Goal: Obtain resource: Obtain resource

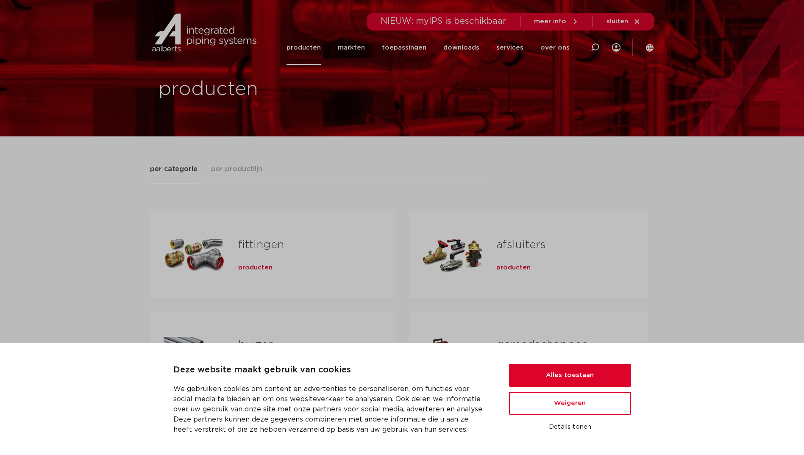
click at [270, 267] on span "producten" at bounding box center [255, 267] width 34 height 8
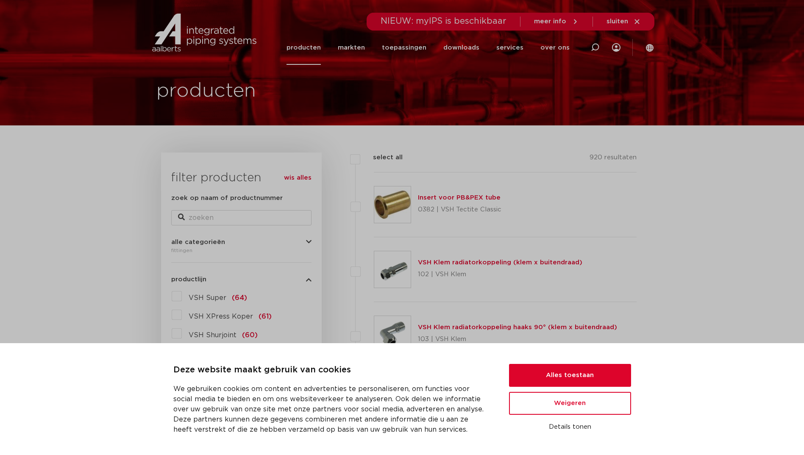
scroll to position [42, 0]
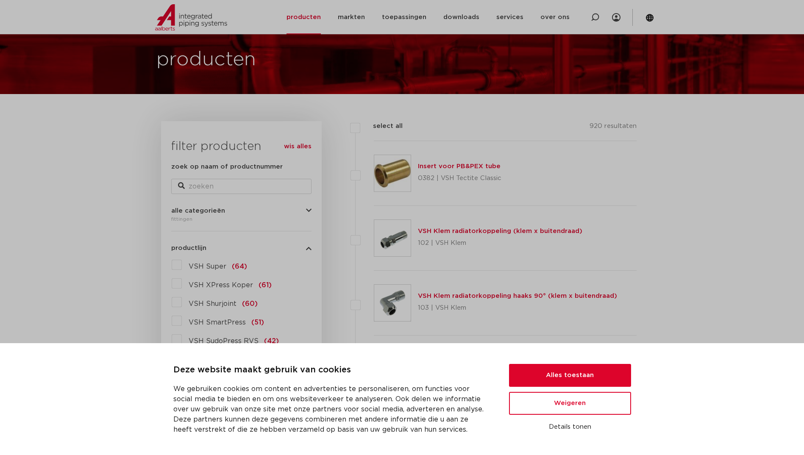
click at [182, 281] on label "VSH XPress Koper (61)" at bounding box center [227, 284] width 90 height 14
click at [0, 0] on input "VSH XPress Koper (61)" at bounding box center [0, 0] width 0 height 0
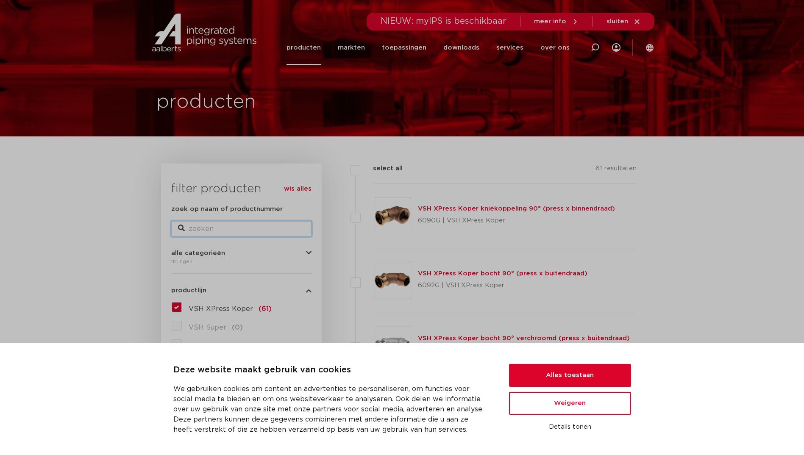
click at [211, 230] on input "zoek op naam of productnummer" at bounding box center [241, 228] width 140 height 15
click at [223, 231] on input "zoek op naam of productnummer" at bounding box center [241, 228] width 140 height 15
type input "VSH XPress koper gas"
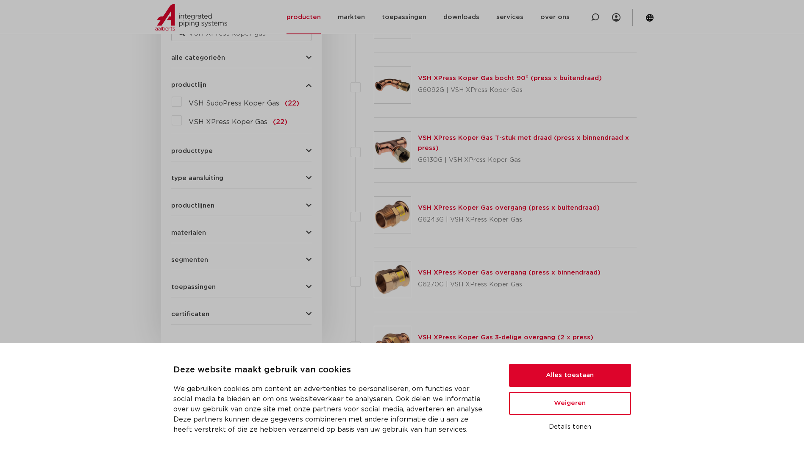
scroll to position [297, 0]
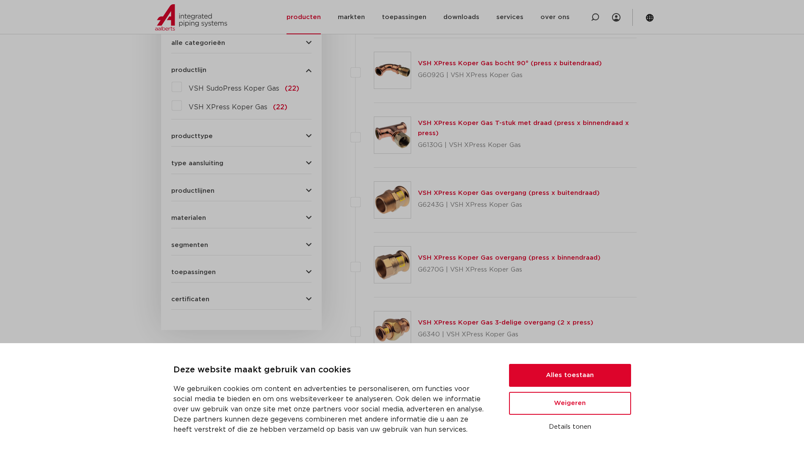
click at [449, 257] on link "VSH XPress Koper Gas overgang (press x binnendraad)" at bounding box center [509, 258] width 183 height 6
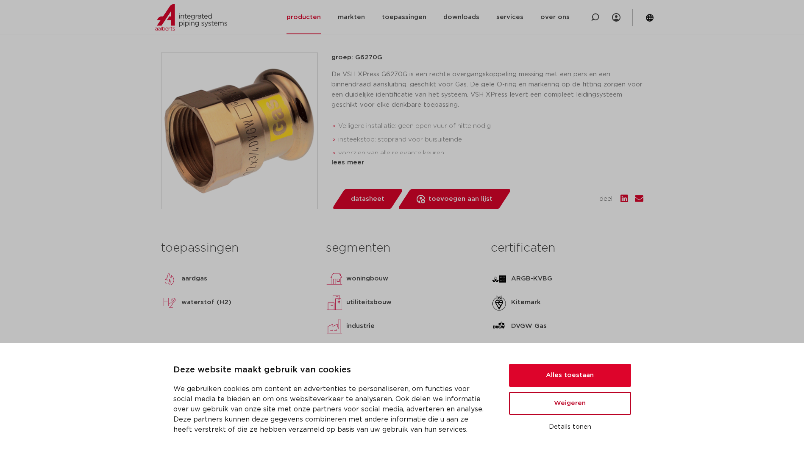
click at [561, 406] on button "Weigeren" at bounding box center [570, 403] width 122 height 23
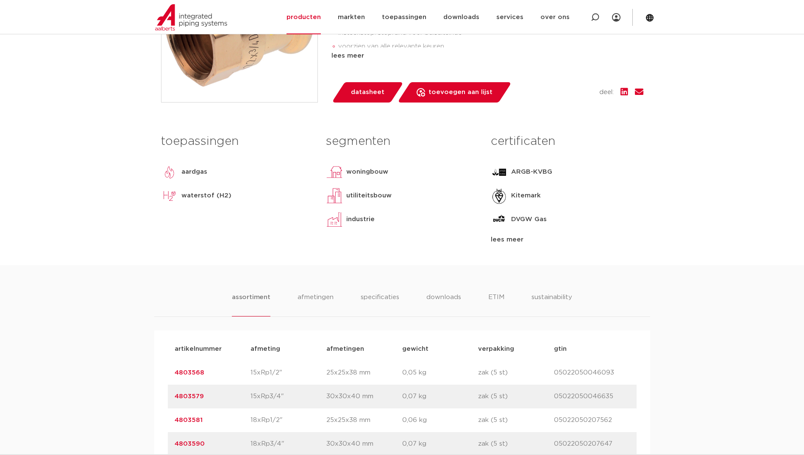
scroll to position [339, 0]
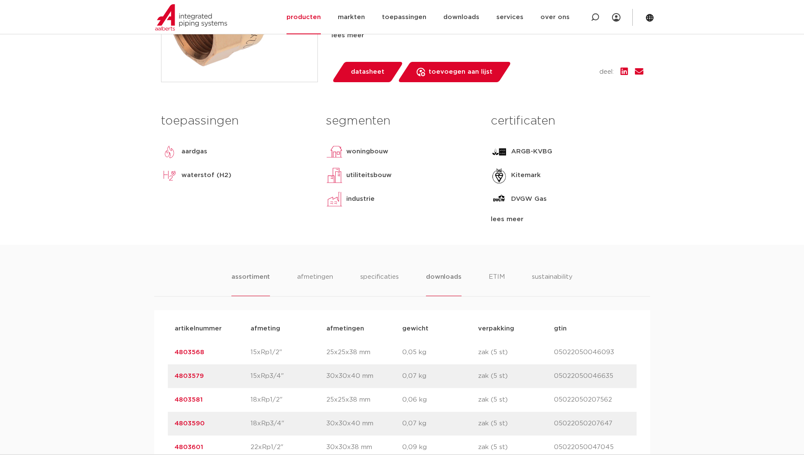
click at [451, 280] on li "downloads" at bounding box center [443, 284] width 35 height 24
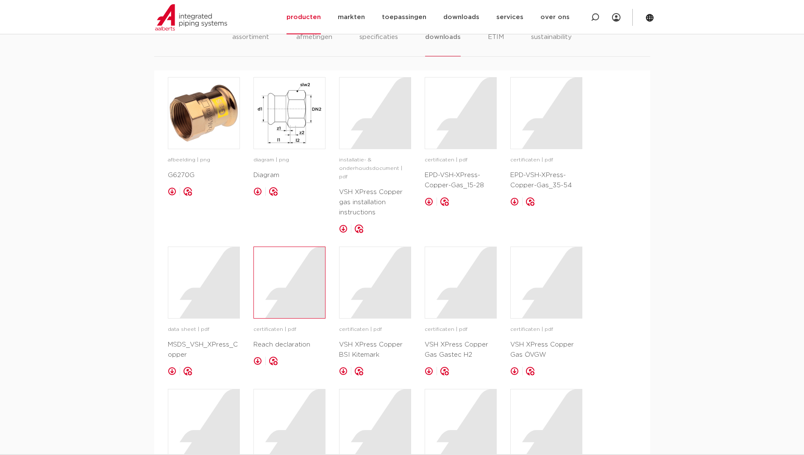
scroll to position [593, 0]
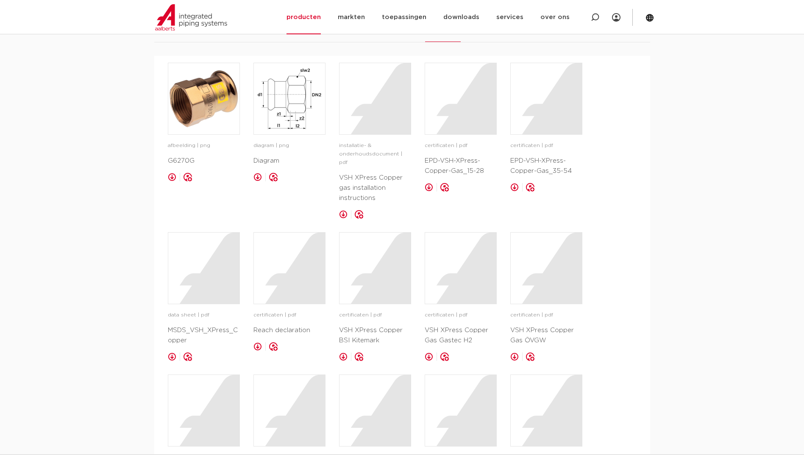
click at [452, 298] on div "certificaten | pdf VSH XPress Copper Gas Gastec H2 opslaan in my IPS" at bounding box center [460, 296] width 72 height 129
click at [449, 325] on p "VSH XPress Copper Gas Gastec H2" at bounding box center [460, 335] width 72 height 20
